Goal: Transaction & Acquisition: Purchase product/service

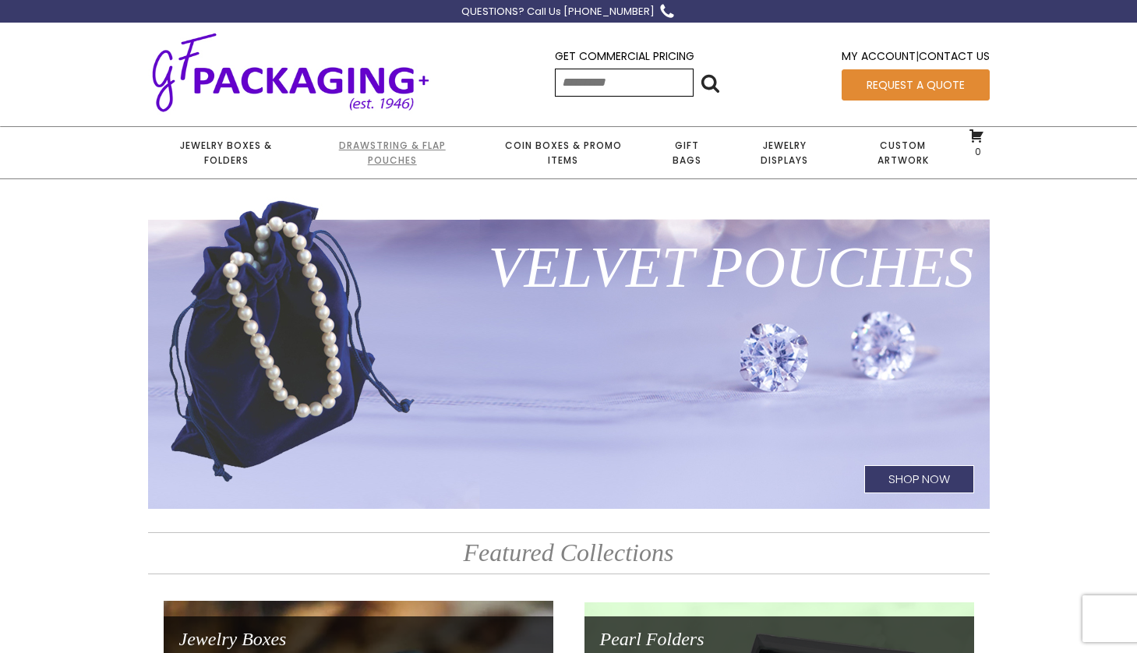
click at [380, 162] on link "Drawstring & Flap Pouches" at bounding box center [392, 152] width 175 height 51
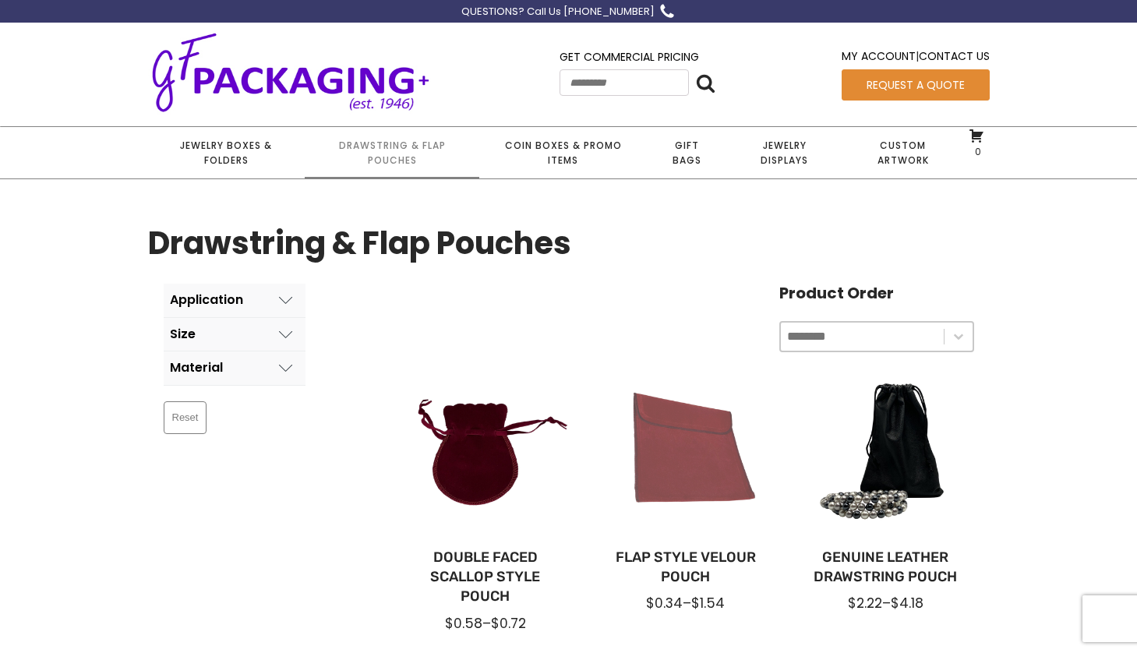
click at [712, 481] on div at bounding box center [685, 452] width 175 height 175
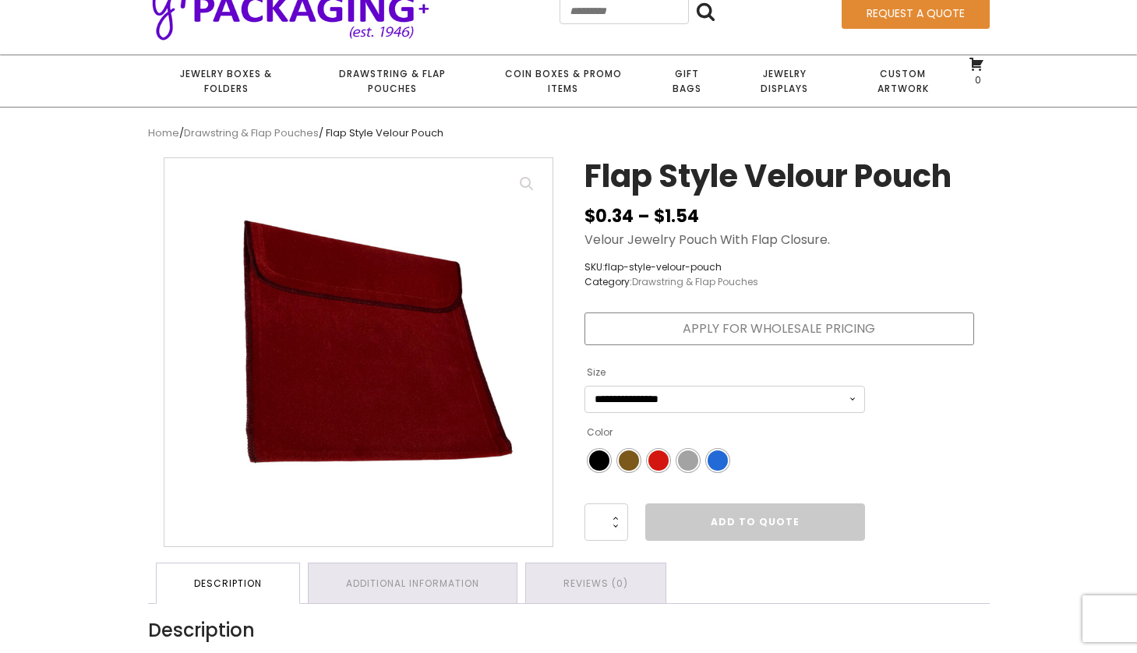
scroll to position [73, 0]
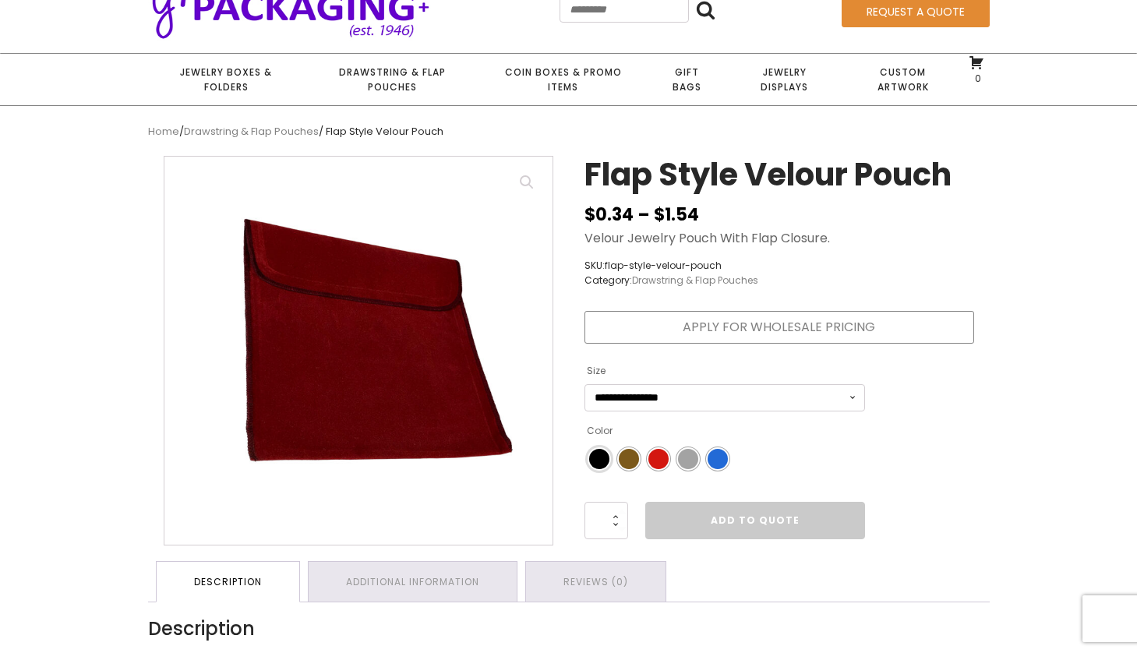
click at [596, 465] on span "Color" at bounding box center [599, 459] width 20 height 20
click at [733, 330] on link "Apply for Wholesale Pricing" at bounding box center [780, 327] width 390 height 33
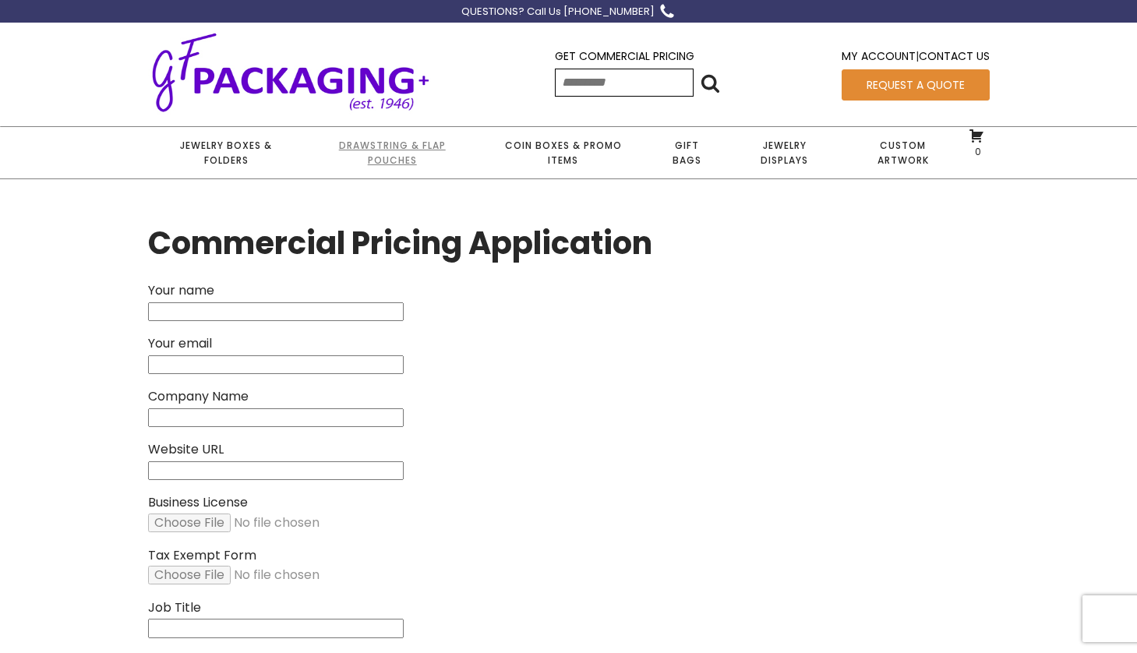
click at [398, 160] on link "Drawstring & Flap Pouches" at bounding box center [392, 152] width 175 height 51
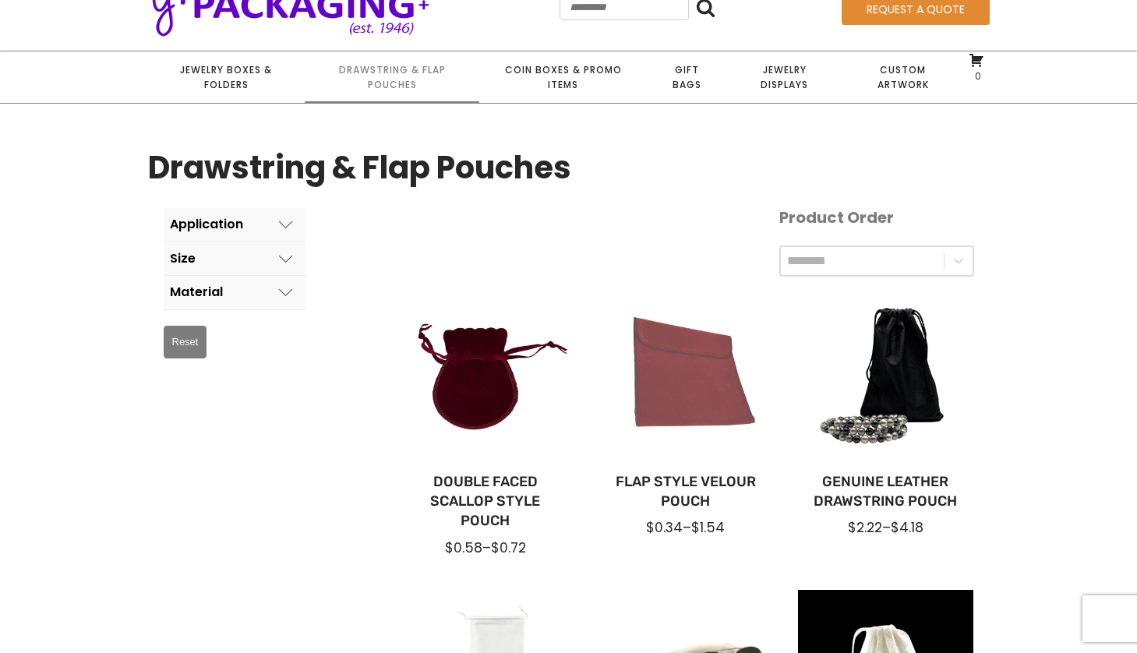
scroll to position [124, 0]
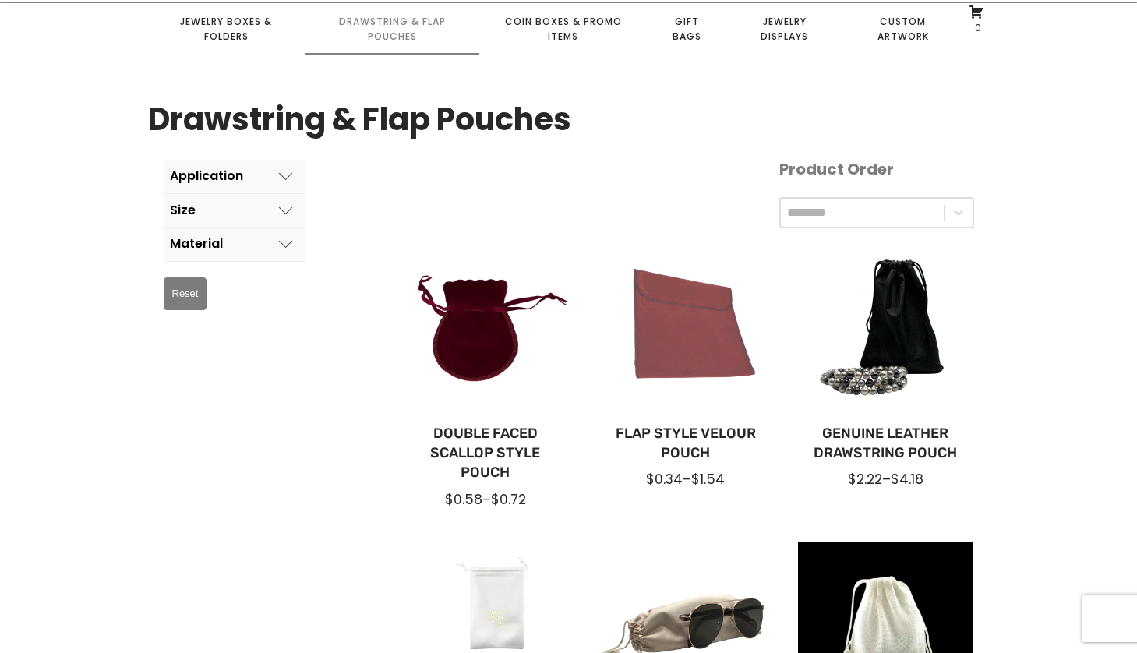
click at [693, 354] on div at bounding box center [685, 328] width 175 height 175
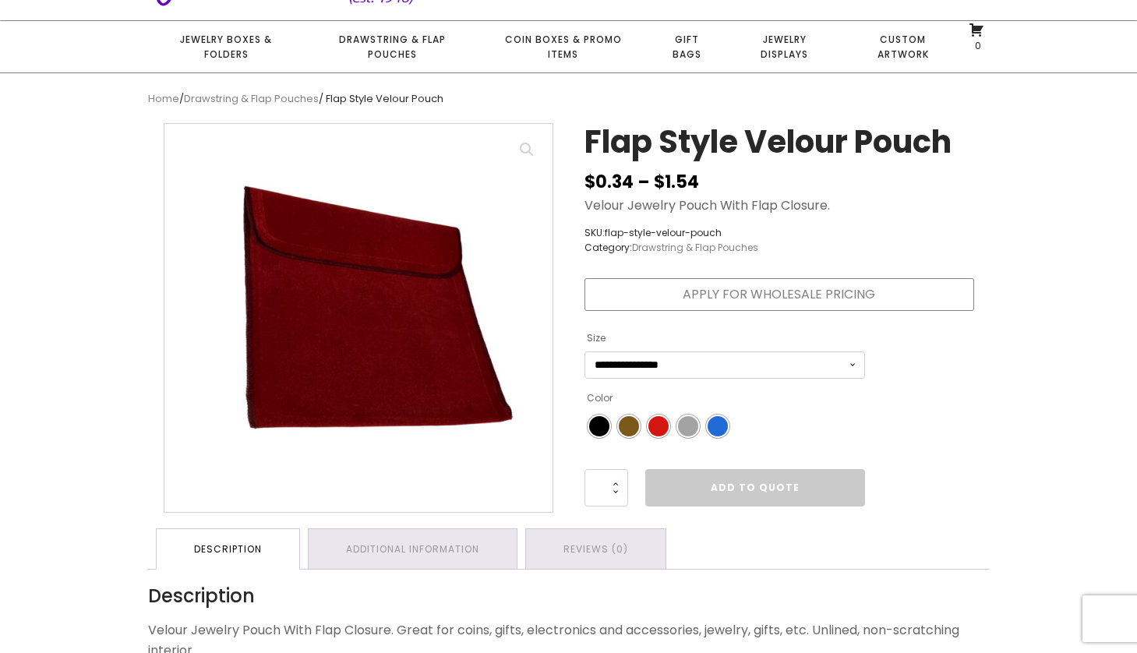
scroll to position [103, 0]
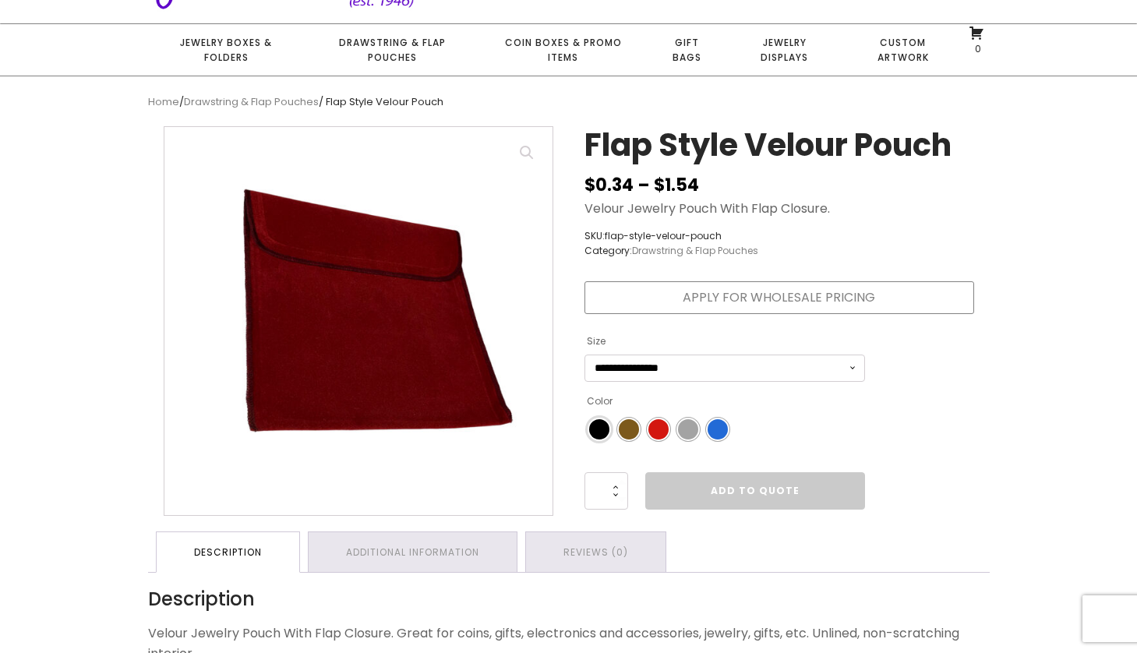
drag, startPoint x: 602, startPoint y: 431, endPoint x: 662, endPoint y: 383, distance: 77.0
click at [603, 430] on span "Color" at bounding box center [599, 429] width 20 height 20
click at [679, 373] on select "**********" at bounding box center [725, 368] width 281 height 27
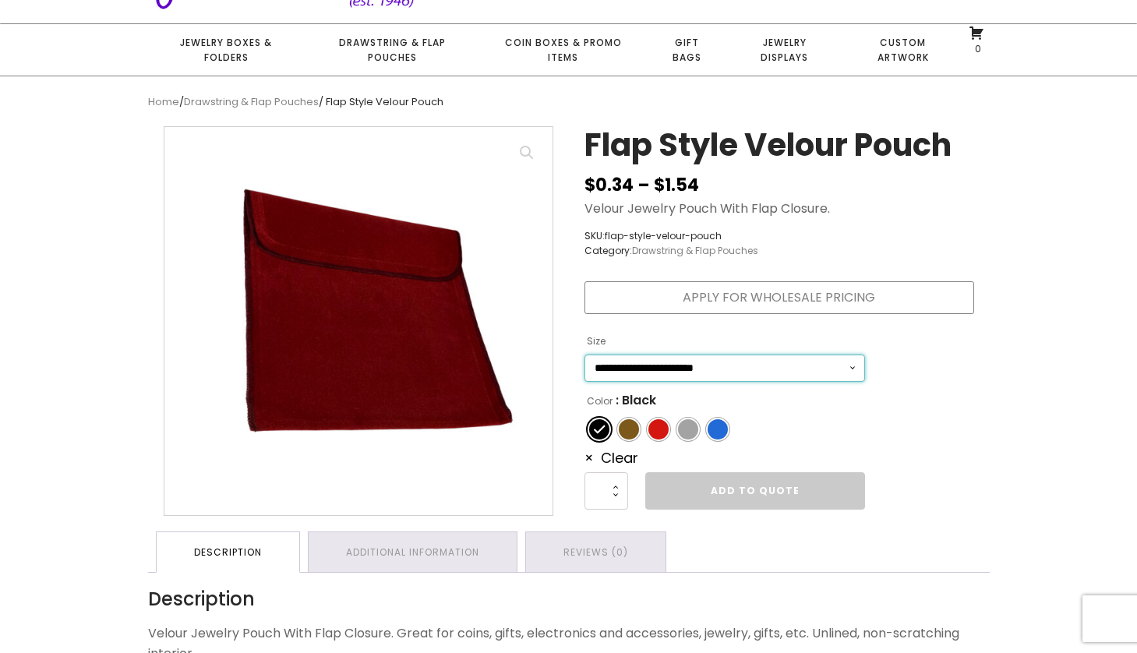
click at [585, 355] on select "**********" at bounding box center [725, 368] width 281 height 27
select select "**********"
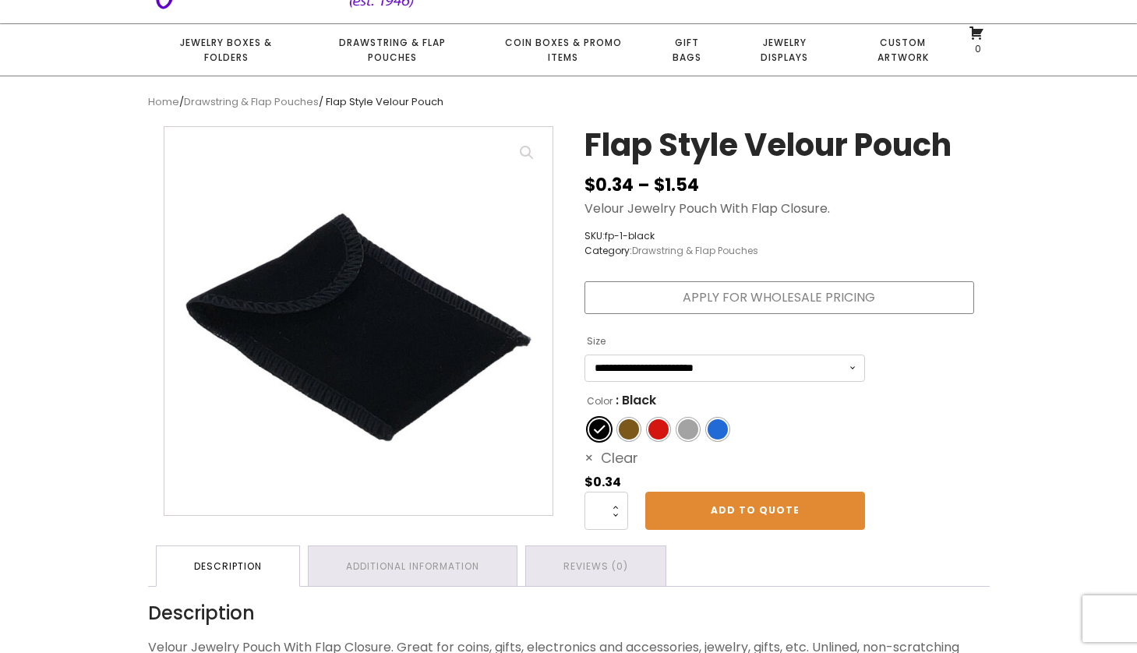
click at [614, 459] on link "Clear" at bounding box center [612, 457] width 54 height 19
select select
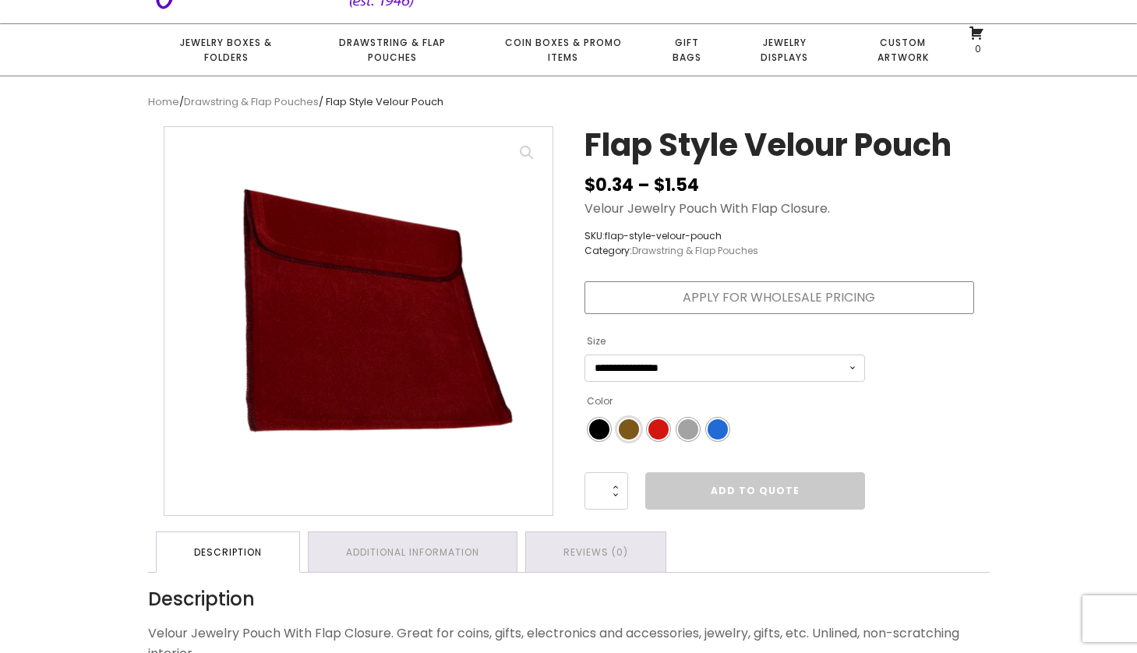
click at [625, 434] on span "Color" at bounding box center [629, 429] width 20 height 20
click at [719, 431] on span "Color" at bounding box center [718, 429] width 20 height 20
click at [410, 559] on link "Additional information" at bounding box center [413, 552] width 208 height 40
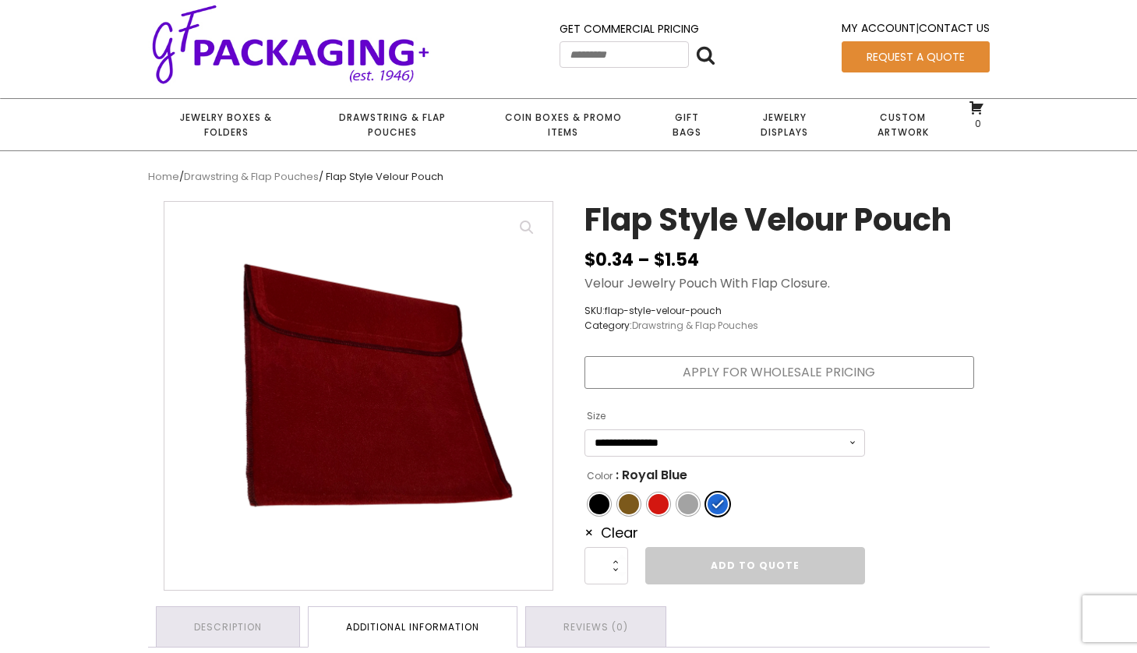
scroll to position [0, 0]
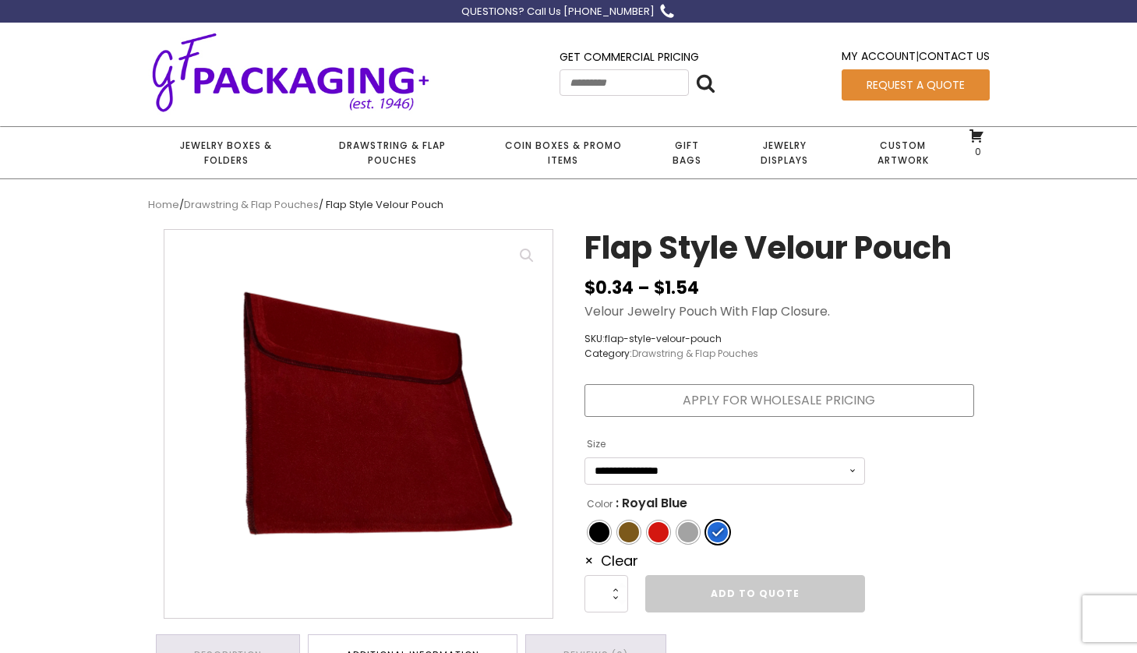
click at [906, 83] on link "Request a Quote" at bounding box center [916, 84] width 148 height 31
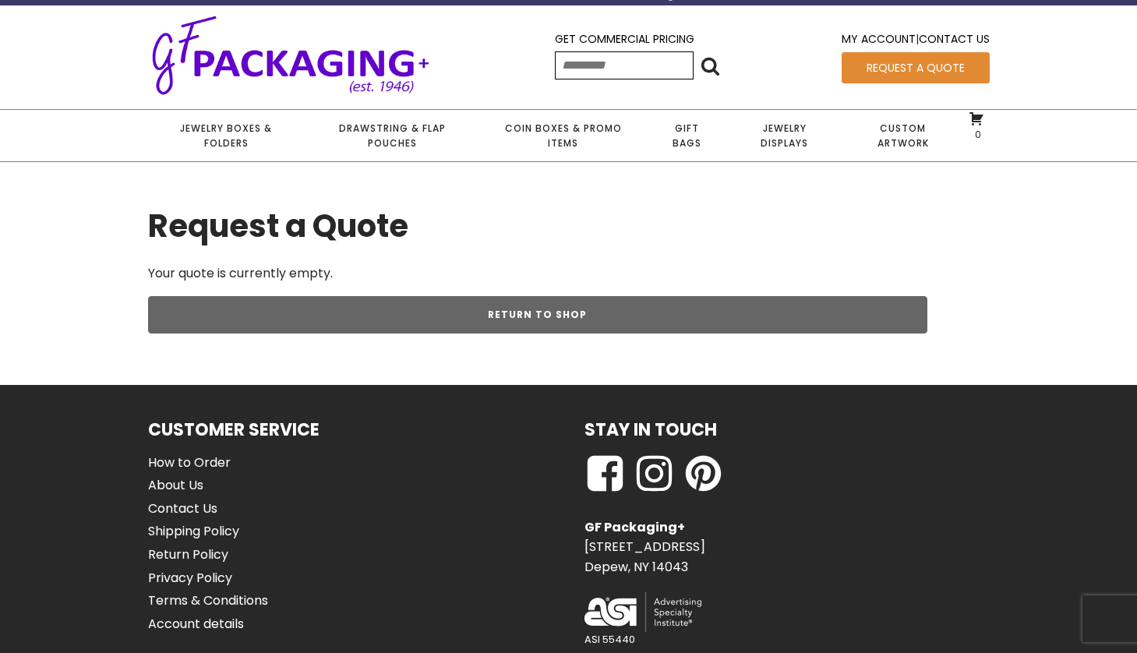
scroll to position [94, 0]
